Goal: Information Seeking & Learning: Find specific page/section

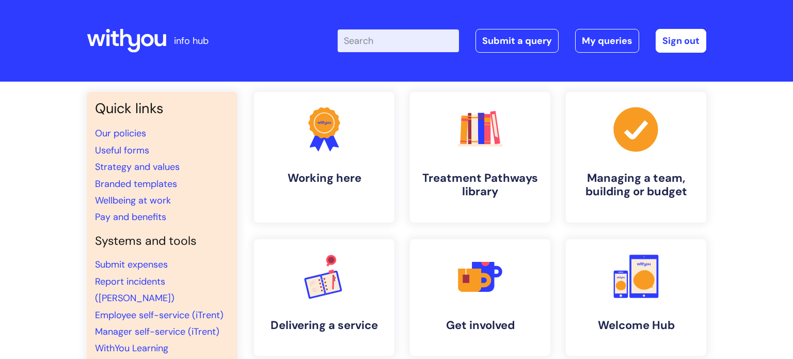
click at [368, 43] on input "Enter your search term here..." at bounding box center [398, 40] width 121 height 23
type input "refer a friend"
click button "Search" at bounding box center [0, 0] width 0 height 0
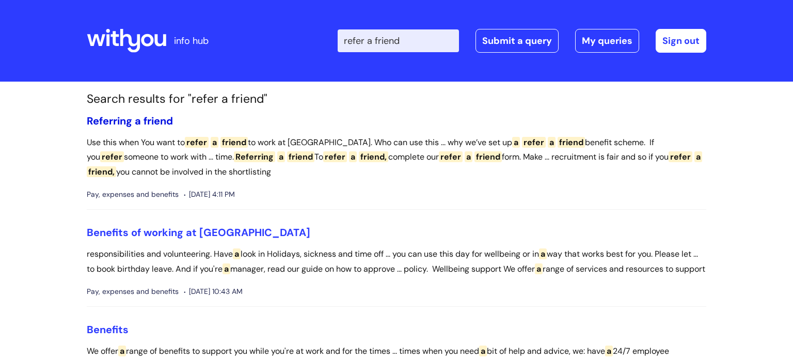
click at [130, 118] on span "Referring" at bounding box center [109, 120] width 45 height 13
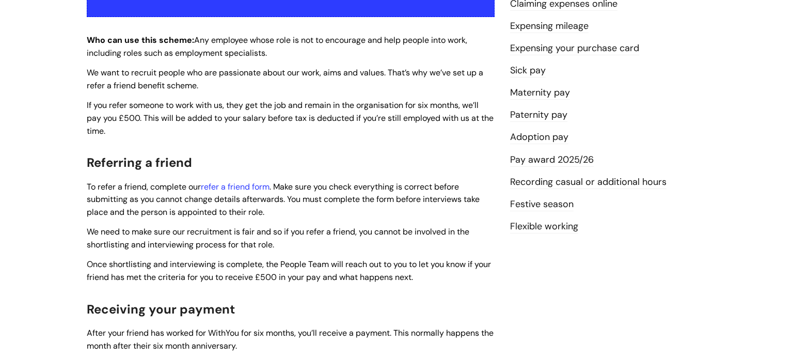
scroll to position [247, 0]
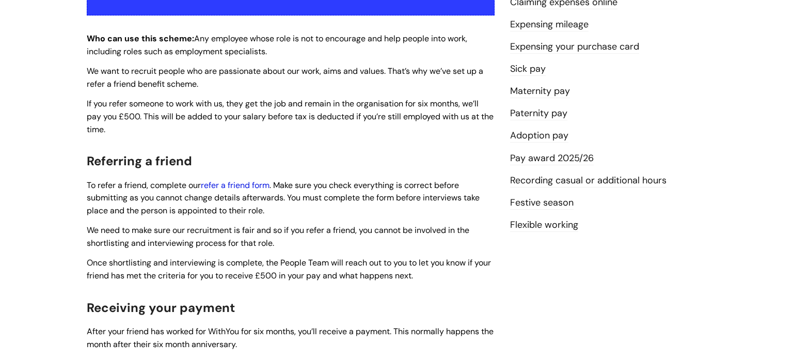
click at [243, 187] on link "refer a friend form" at bounding box center [235, 185] width 69 height 11
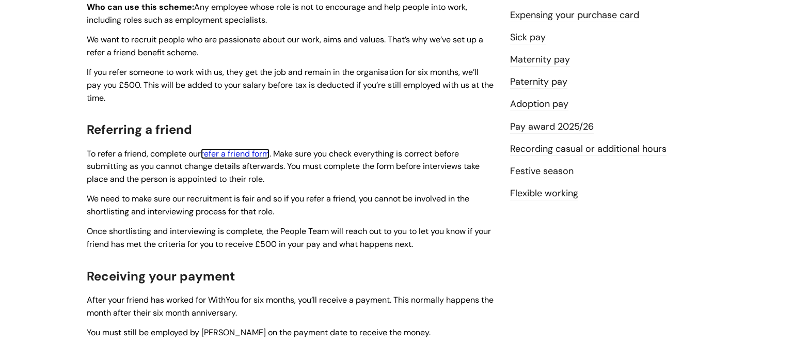
scroll to position [330, 0]
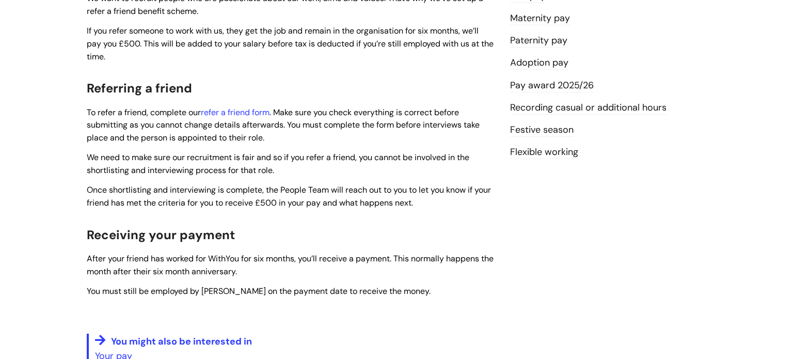
scroll to position [311, 0]
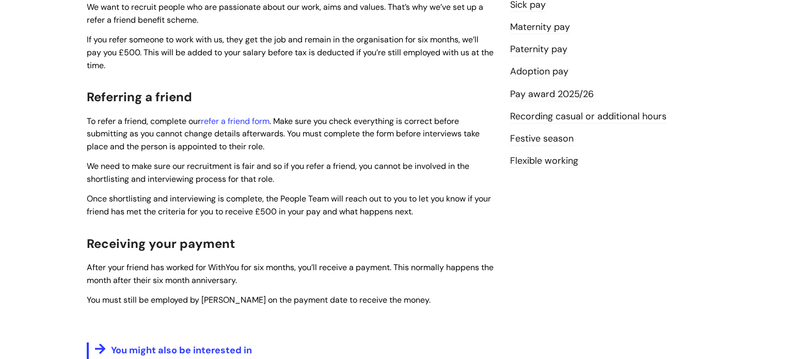
click at [543, 93] on link "Pay award 2025/26" at bounding box center [552, 94] width 84 height 13
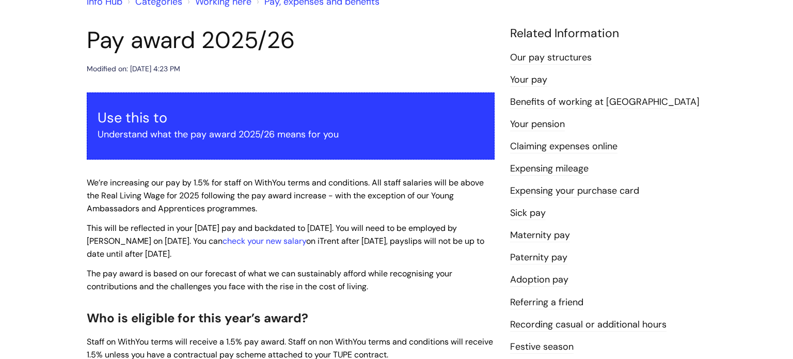
scroll to position [103, 0]
click at [265, 240] on link "check your new salary" at bounding box center [265, 240] width 84 height 11
